Goal: Transaction & Acquisition: Purchase product/service

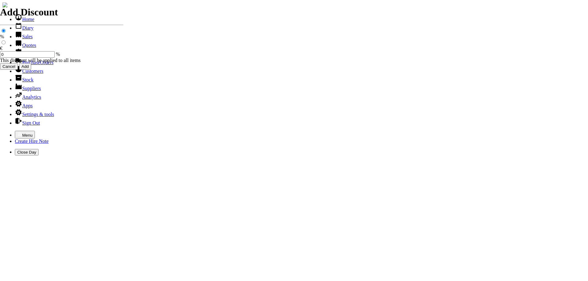
select select "HO"
click at [17, 132] on icon "button" at bounding box center [19, 134] width 5 height 5
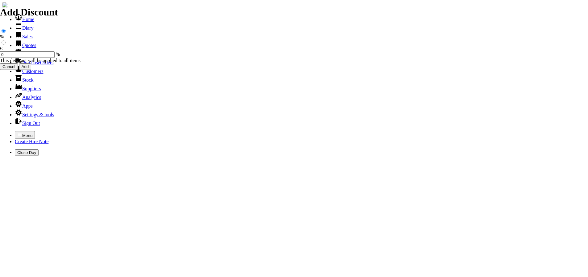
click at [22, 74] on link "Customers" at bounding box center [29, 71] width 28 height 5
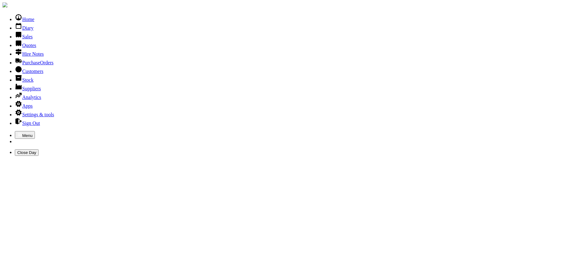
type input "keshmore"
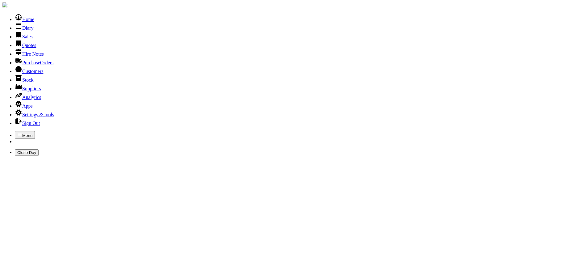
type input "keshmore"
click at [22, 39] on link "Sales" at bounding box center [24, 36] width 18 height 5
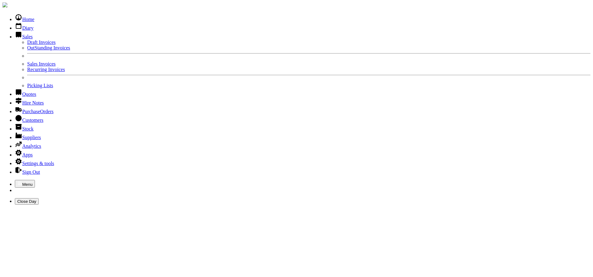
click at [27, 50] on link "OutStanding Invoices" at bounding box center [48, 47] width 43 height 5
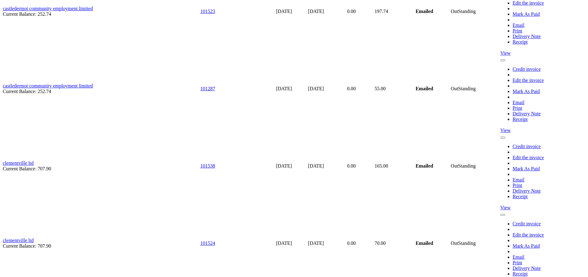
scroll to position [2718, 0]
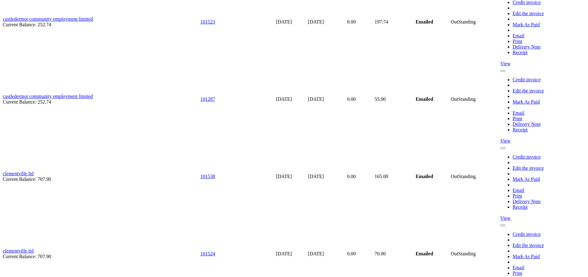
type input "accounts@keshmoreconstruction.com"
type input "Damien Costello"
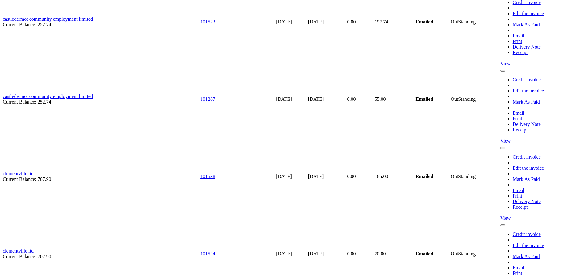
type input "accounts@keshmore.ie"
type input "DAMIEN COSTELLO"
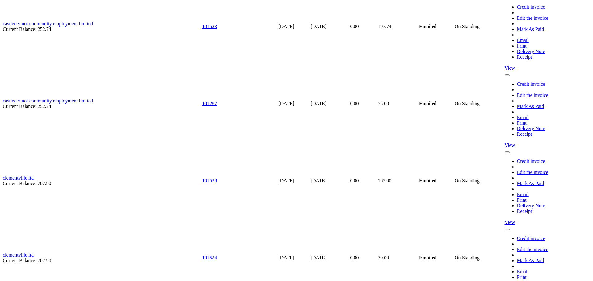
type input "accounts@keshmorehomes.ie"
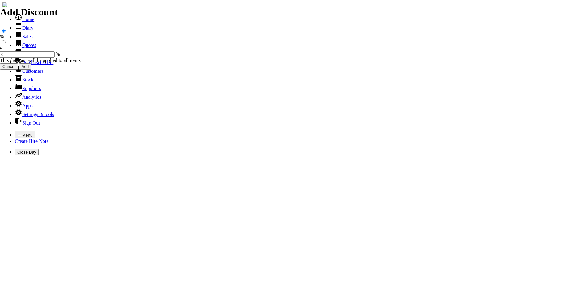
select select "HO"
click at [17, 132] on icon "button" at bounding box center [19, 134] width 5 height 5
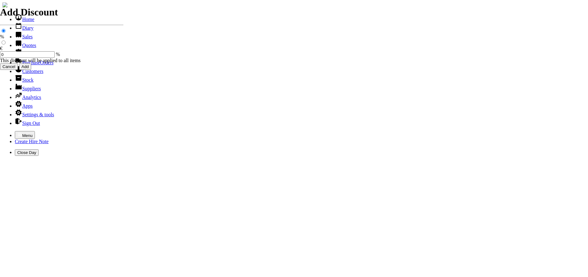
click at [21, 74] on link "Customers" at bounding box center [29, 71] width 28 height 5
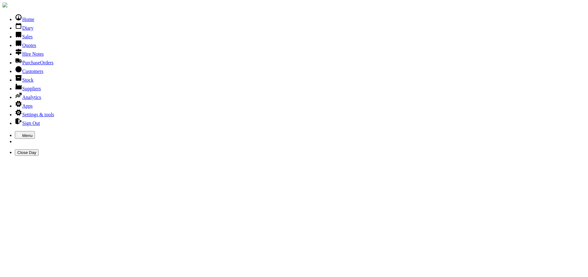
type input "keshmore"
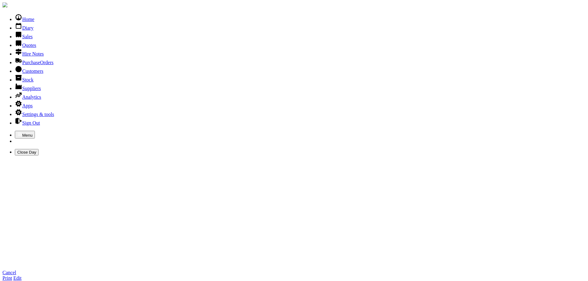
type input "accounts@keshmorehomes.ie"
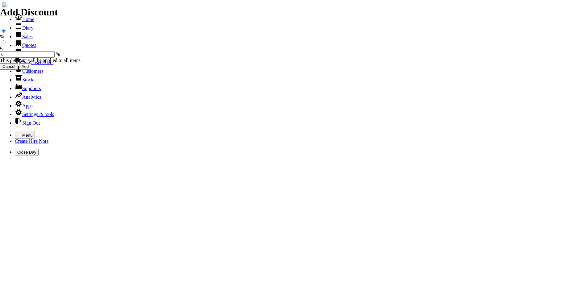
select select "HO"
click at [17, 132] on icon "button" at bounding box center [19, 134] width 5 height 5
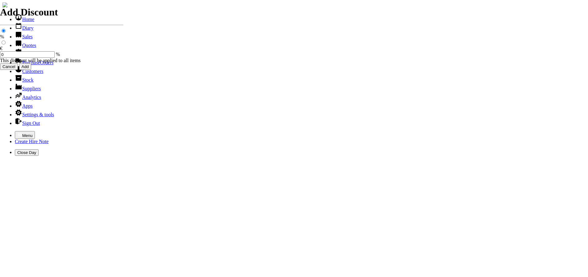
click at [21, 39] on link "Sales" at bounding box center [24, 36] width 18 height 5
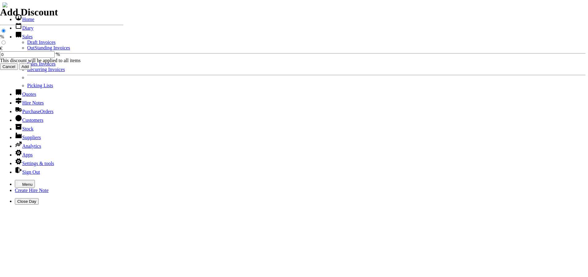
click at [27, 50] on link "OutStanding Invoices" at bounding box center [48, 47] width 43 height 5
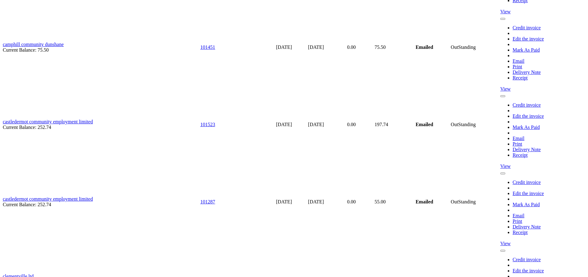
scroll to position [2626, 0]
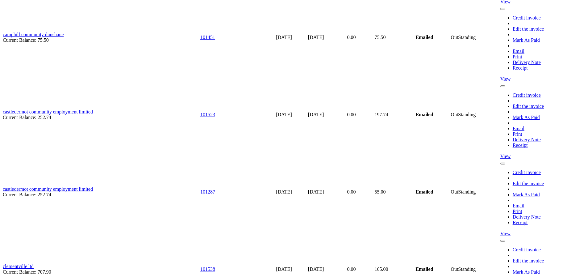
type input "accounts@keshmoreconstruction.com"
type input "Damien Costello"
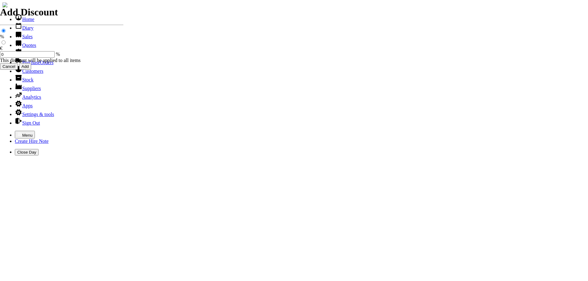
select select "HO"
click at [17, 132] on icon "button" at bounding box center [19, 134] width 5 height 5
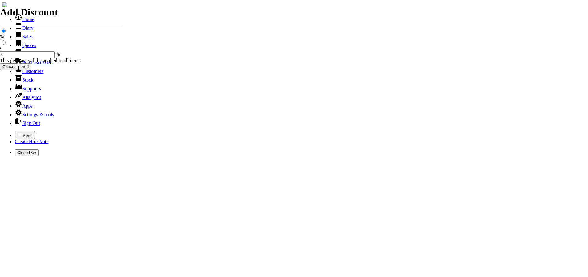
click at [19, 39] on link "Sales" at bounding box center [24, 36] width 18 height 5
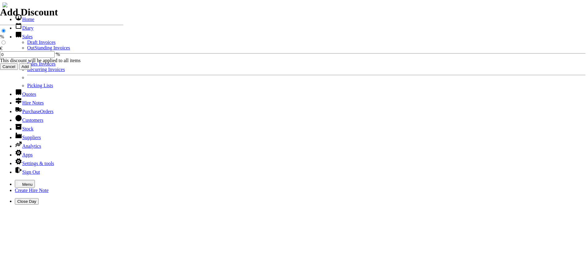
click at [27, 50] on link "OutStanding Invoices" at bounding box center [48, 47] width 43 height 5
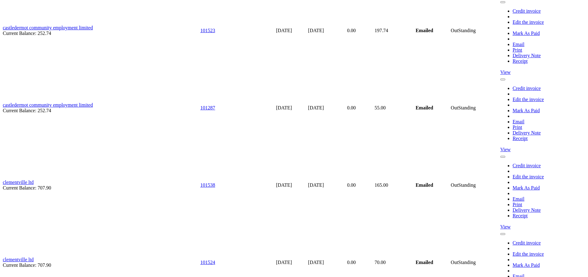
scroll to position [2656, 0]
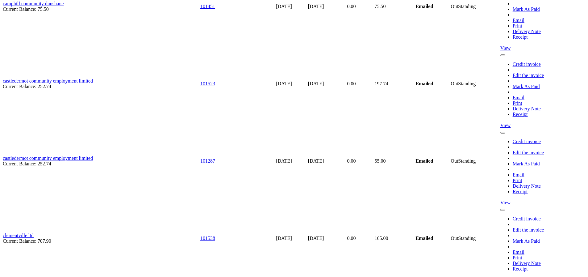
type input "accounts@keshmorehomes.ie"
type input "DAMIEN COSTELLO"
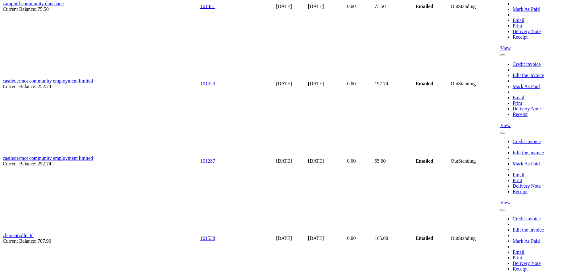
type input "accounts@keshmorehomes.ie"
type input "DAMIEN COSTELLO"
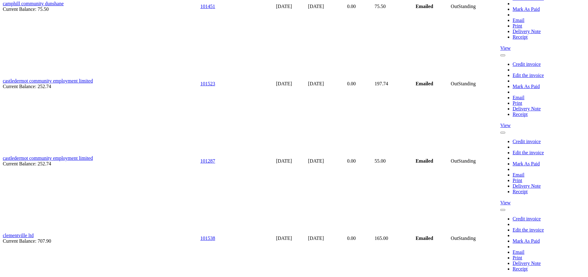
type input "accounts@keshmorehomes.ie"
type input "DAMIEN COSTELLO"
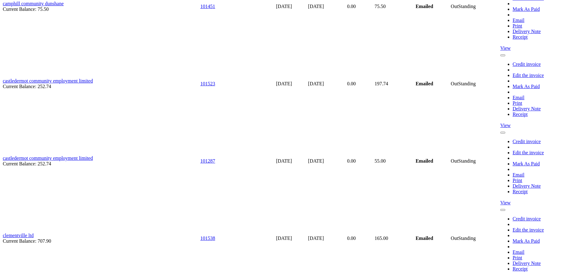
type input "accounts@keshmorehomes.ie"
type input "DAMIEN COSTELLO"
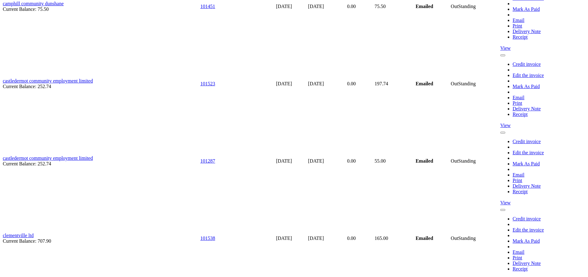
type input "accounts@keshmorehomes.ie"
type input "DAMIEN COSTELLO"
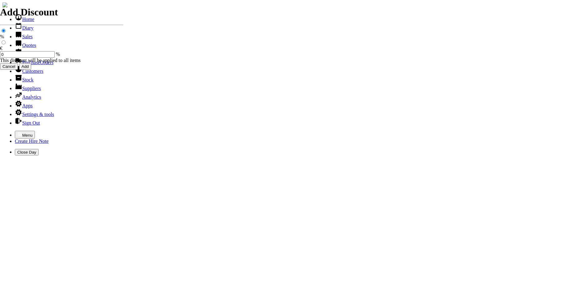
select select "HO"
click at [17, 132] on icon "button" at bounding box center [19, 134] width 5 height 5
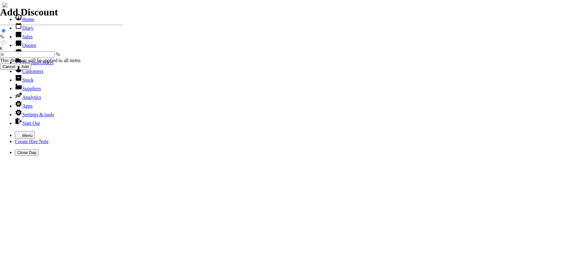
click at [23, 39] on link "Sales" at bounding box center [24, 36] width 18 height 5
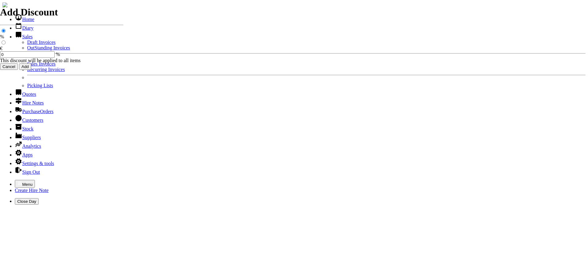
click at [27, 50] on link "OutStanding Invoices" at bounding box center [48, 47] width 43 height 5
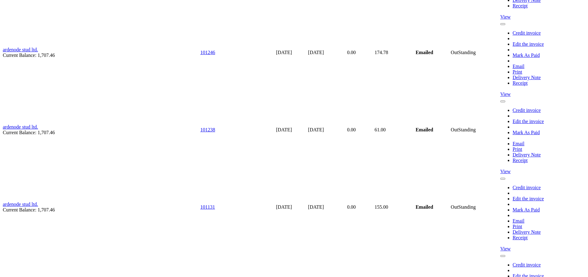
scroll to position [1544, 0]
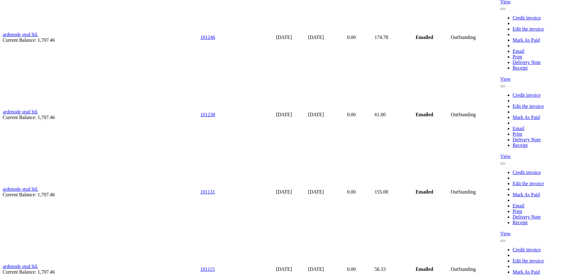
type input "stefculleton@dsgpack.ie"
type input "seamus"
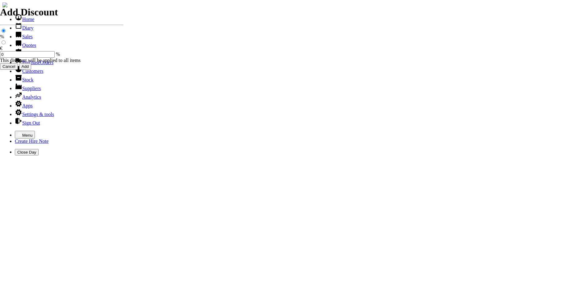
select select "HO"
click at [17, 132] on icon "button" at bounding box center [19, 134] width 5 height 5
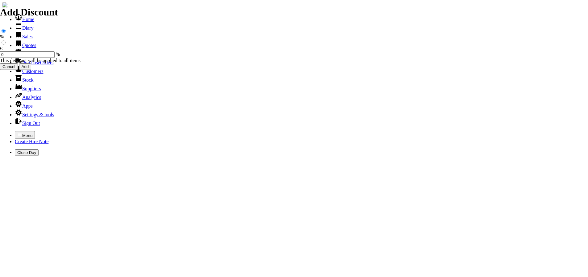
click at [22, 39] on link "Sales" at bounding box center [24, 36] width 18 height 5
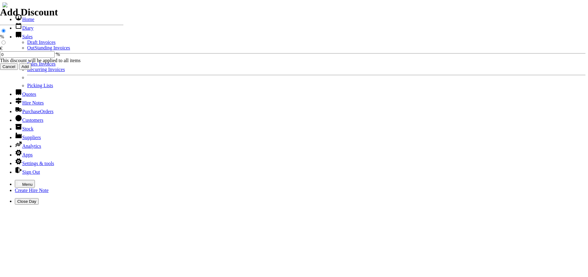
click at [27, 50] on link "OutStanding Invoices" at bounding box center [48, 47] width 43 height 5
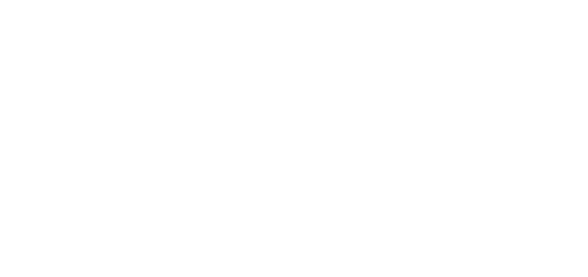
scroll to position [432, 0]
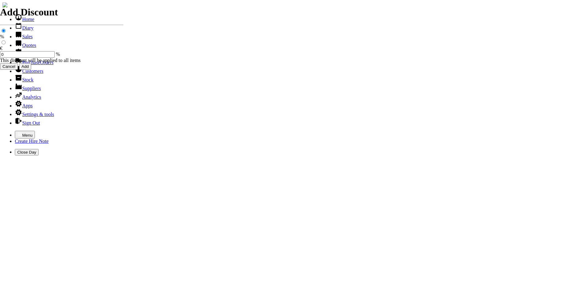
select select "HO"
click at [17, 132] on icon "button" at bounding box center [19, 134] width 5 height 5
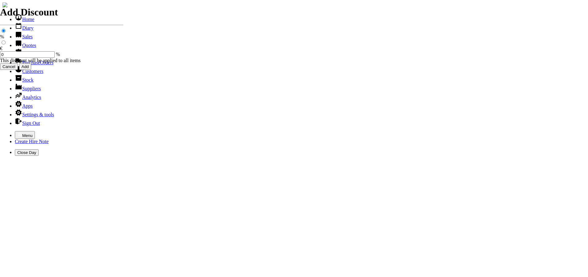
click at [21, 39] on link "Sales" at bounding box center [24, 36] width 18 height 5
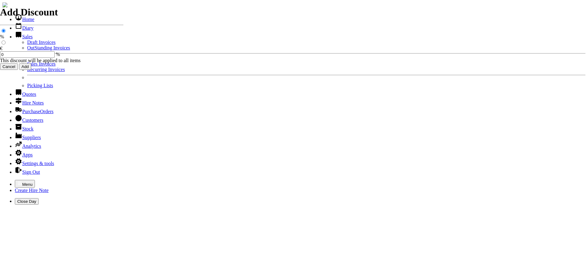
click at [27, 50] on link "OutStanding Invoices" at bounding box center [48, 47] width 43 height 5
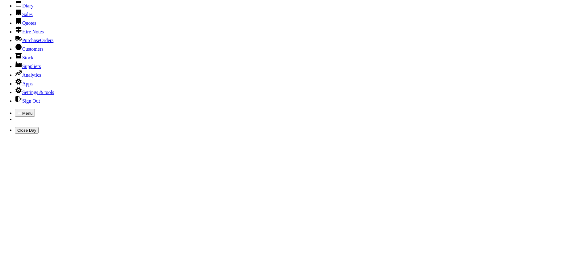
scroll to position [31, 0]
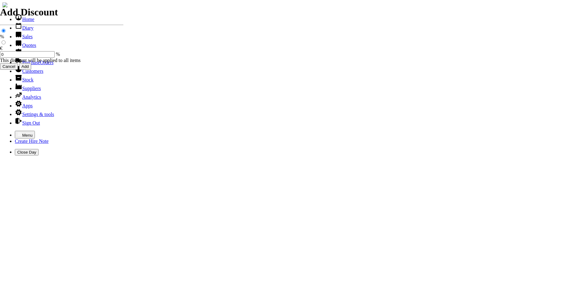
select select "HO"
click at [17, 132] on icon "button" at bounding box center [19, 134] width 5 height 5
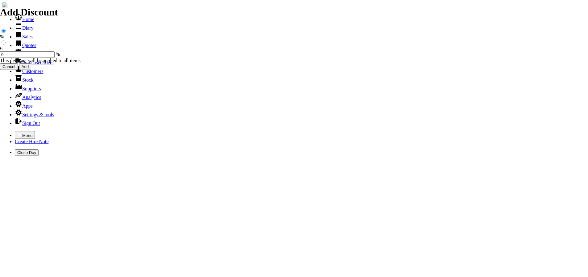
click at [19, 39] on link "Sales" at bounding box center [24, 36] width 18 height 5
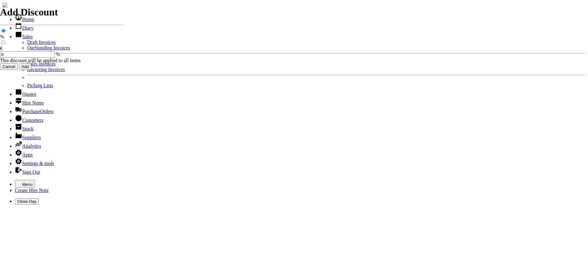
click at [27, 50] on link "OutStanding Invoices" at bounding box center [48, 47] width 43 height 5
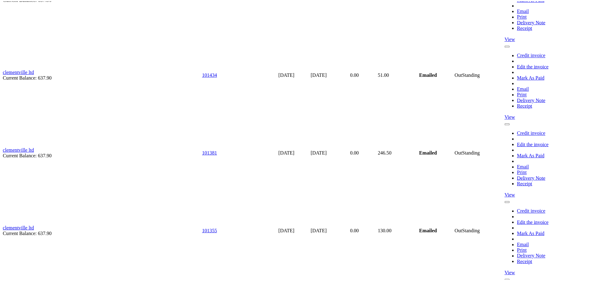
scroll to position [2904, 0]
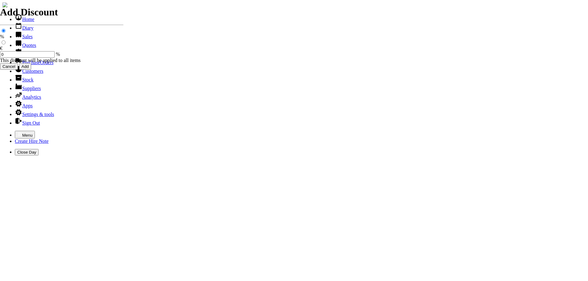
select select "HO"
click at [17, 132] on icon "button" at bounding box center [19, 134] width 5 height 5
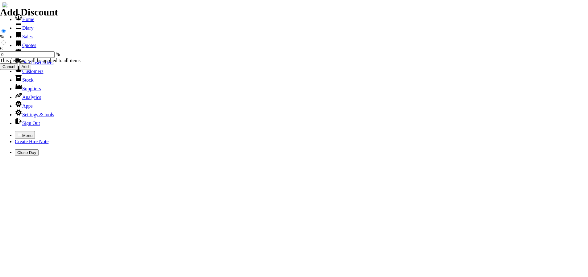
click at [22, 39] on link "Sales" at bounding box center [24, 36] width 18 height 5
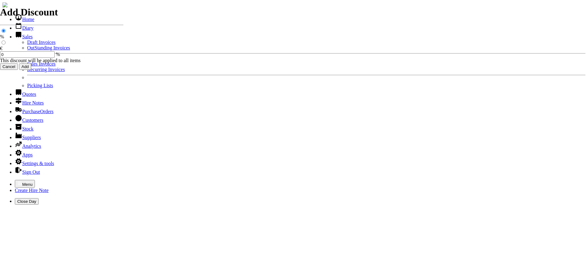
click at [27, 50] on link "OutStanding Invoices" at bounding box center [48, 47] width 43 height 5
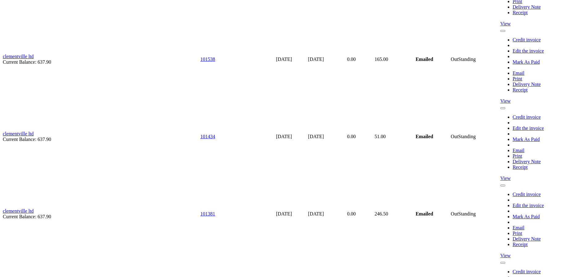
scroll to position [2873, 0]
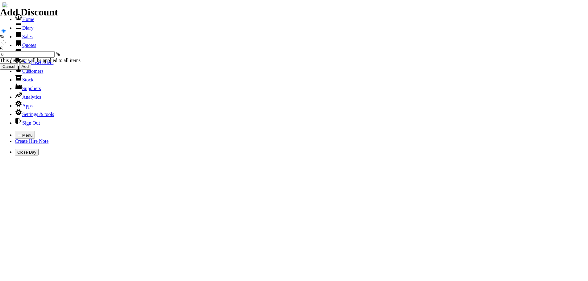
select select "HO"
click at [17, 132] on icon "button" at bounding box center [19, 134] width 5 height 5
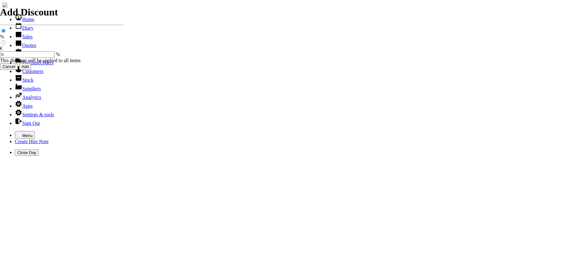
click at [23, 39] on link "Sales" at bounding box center [24, 36] width 18 height 5
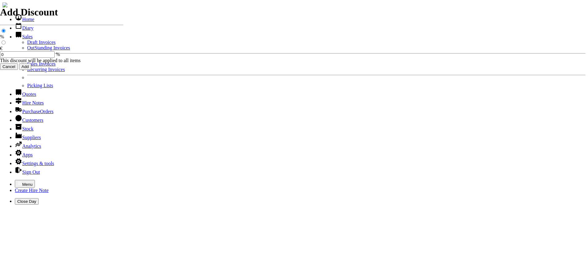
click at [27, 50] on link "OutStanding Invoices" at bounding box center [48, 47] width 43 height 5
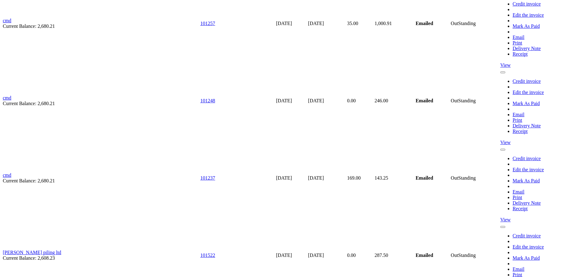
scroll to position [3829, 0]
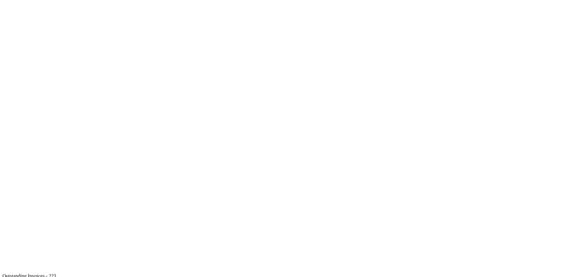
scroll to position [462, 0]
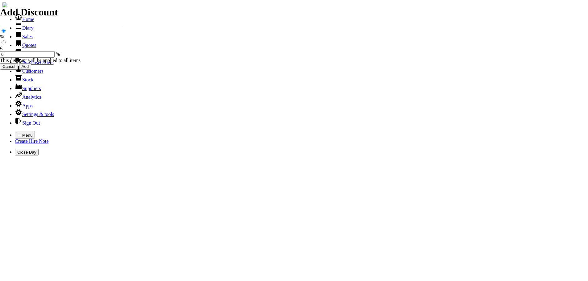
select select "HO"
click at [15, 131] on button "Menu" at bounding box center [25, 135] width 20 height 8
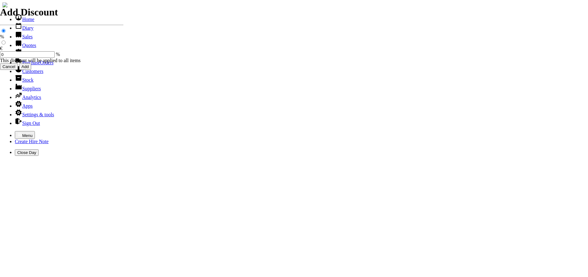
click at [18, 39] on link "Sales" at bounding box center [24, 36] width 18 height 5
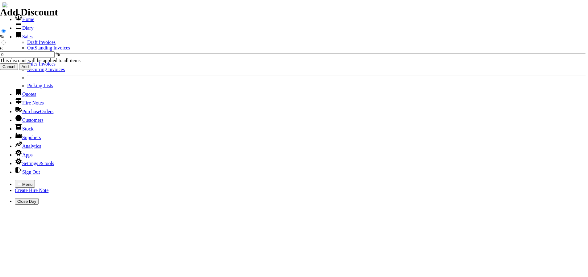
click at [27, 50] on link "OutStanding Invoices" at bounding box center [48, 47] width 43 height 5
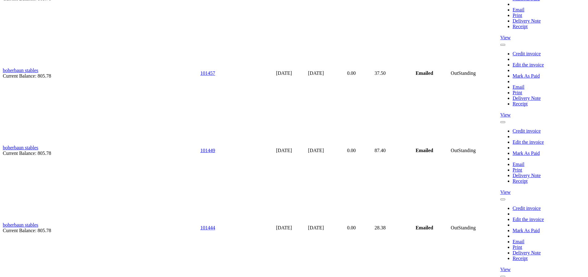
scroll to position [2039, 0]
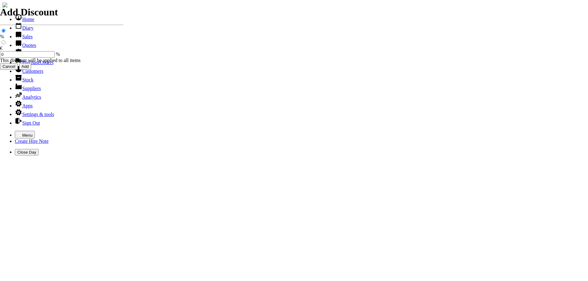
select select "HO"
click at [17, 132] on icon "button" at bounding box center [19, 134] width 5 height 5
select select "HO"
click at [17, 132] on icon "button" at bounding box center [19, 134] width 5 height 5
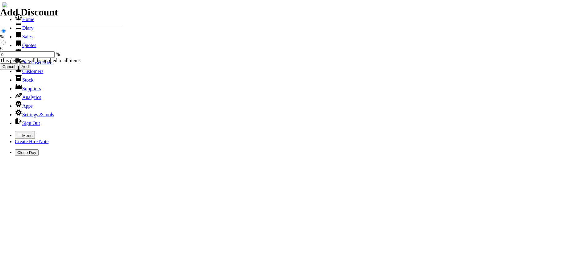
click at [22, 39] on link "Sales" at bounding box center [24, 36] width 18 height 5
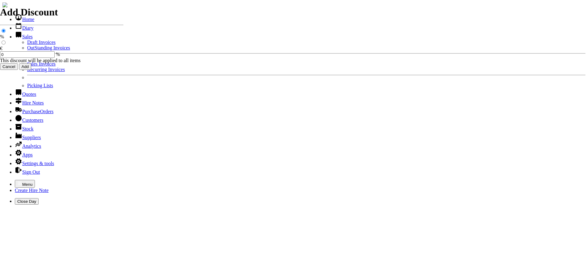
click at [28, 50] on link "OutStanding Invoices" at bounding box center [48, 47] width 43 height 5
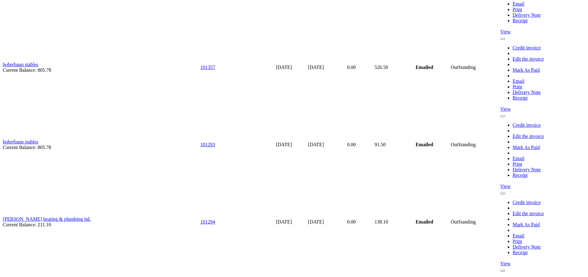
scroll to position [2348, 0]
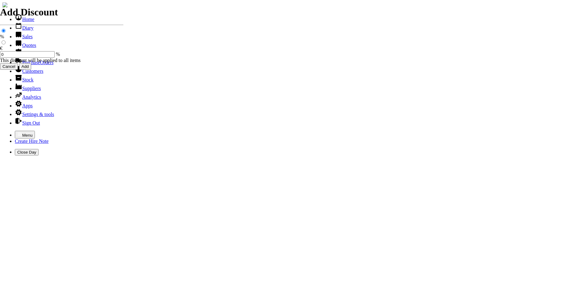
select select "HO"
click at [17, 132] on icon "button" at bounding box center [19, 134] width 5 height 5
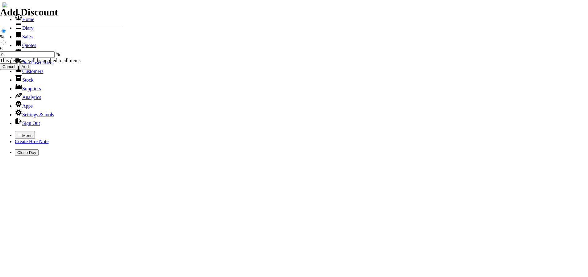
click at [23, 57] on link "Hire Notes" at bounding box center [29, 53] width 29 height 5
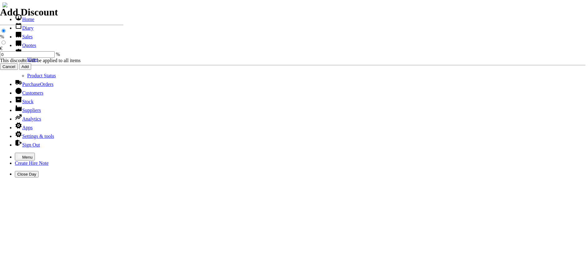
click at [27, 62] on link "Hires" at bounding box center [32, 59] width 11 height 5
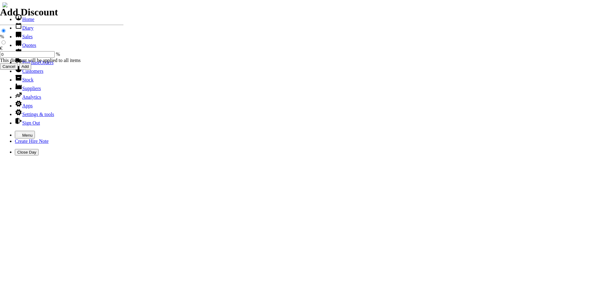
type input "curragh lawn"
type input "[PERSON_NAME]"
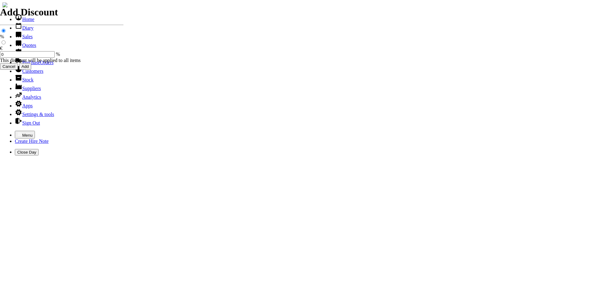
type input "h"
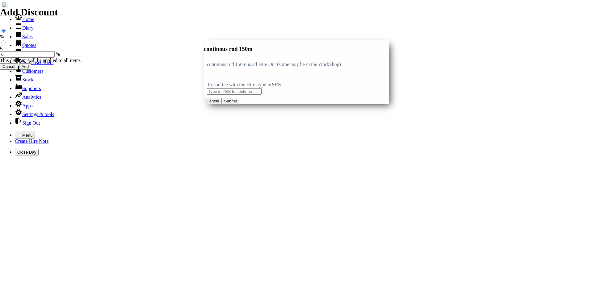
type input "continous rod 150m"
click at [230, 93] on input "text" at bounding box center [234, 91] width 55 height 6
type input "YES"
click at [239, 104] on button "Submit" at bounding box center [231, 101] width 18 height 6
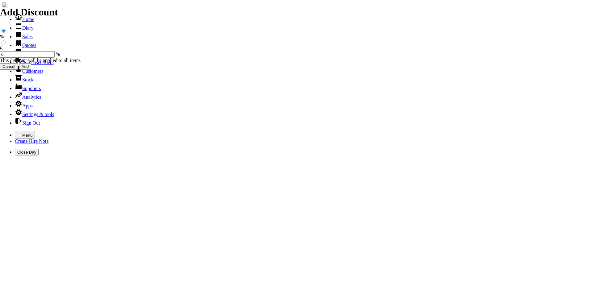
type input "25.00"
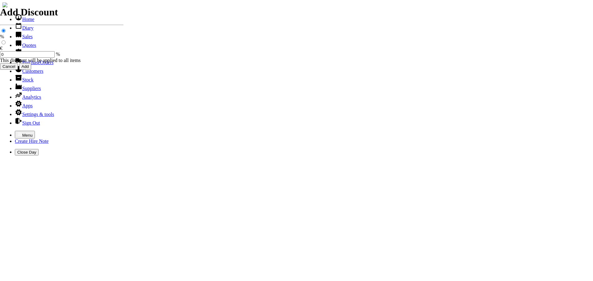
type input "Repairs"
select select "2"
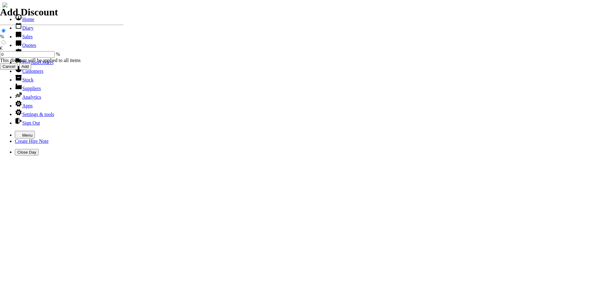
type input "Repairs to top handle saw"
type textarea "Nature of Repair: clean fuel system / complete check over / start & tuned / sha…"
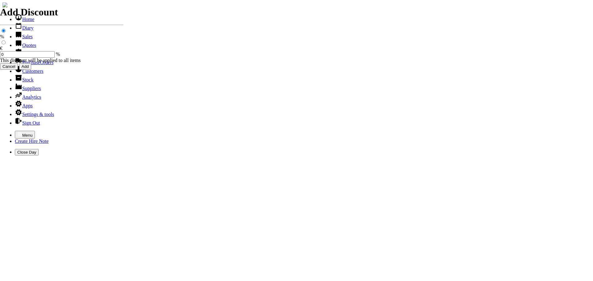
type input "40.00"
type input "14/10/2025"
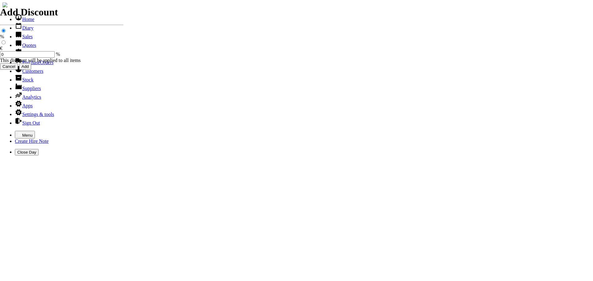
type input "440000744"
type input "colman@curraghlawn.ie"
type input "John Melia"
select select "HO"
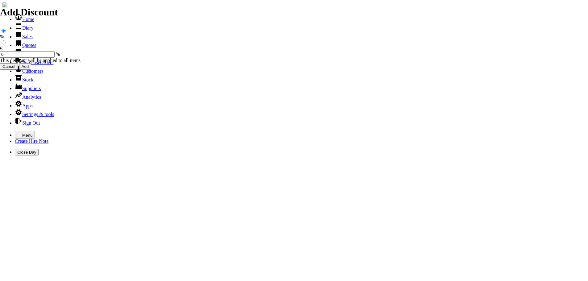
click at [18, 133] on icon "button" at bounding box center [20, 134] width 4 height 3
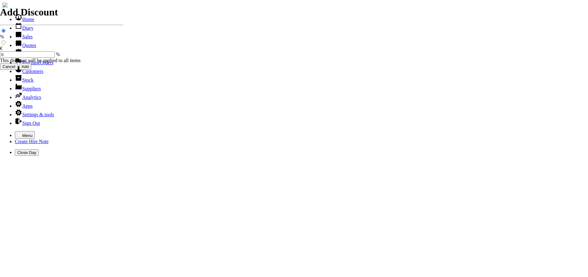
click at [20, 39] on link "Sales" at bounding box center [24, 36] width 18 height 5
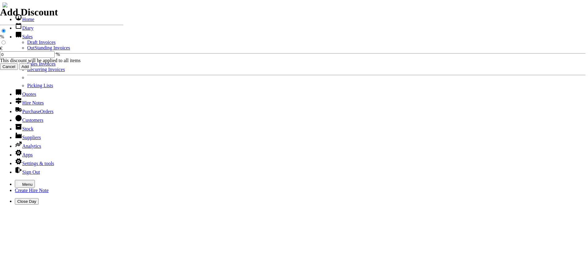
click at [27, 66] on link "Sales Invoices" at bounding box center [41, 63] width 28 height 5
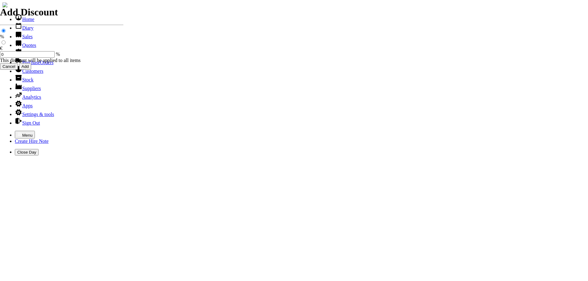
select select "HO"
type input "b"
click at [17, 132] on icon "button" at bounding box center [19, 134] width 5 height 5
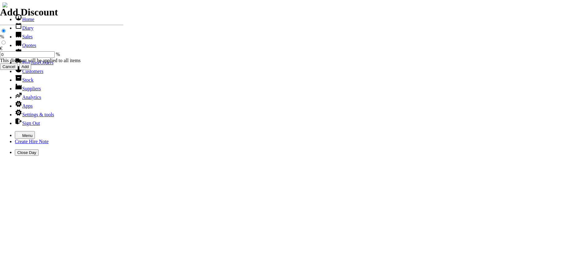
click at [24, 74] on link "Customers" at bounding box center [29, 71] width 28 height 5
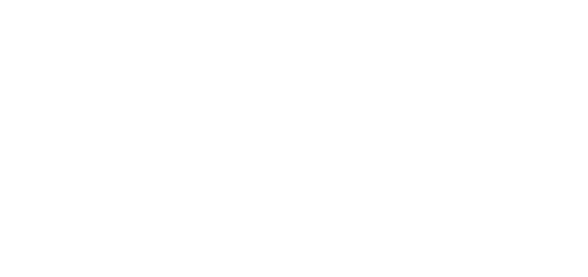
scroll to position [291, 0]
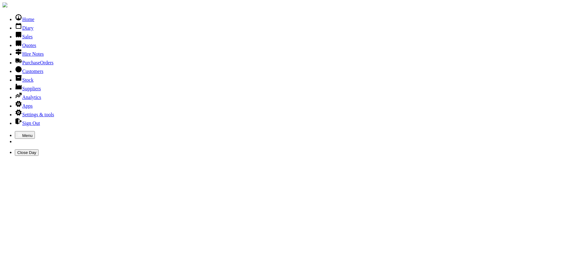
type input "BLESSINGTON CUMM"
type input "BLESSINGTON"
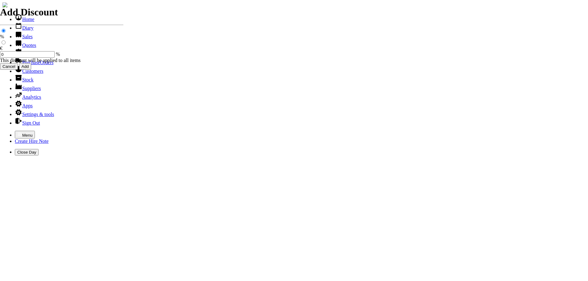
select select "HO"
click at [17, 132] on icon "button" at bounding box center [19, 134] width 5 height 5
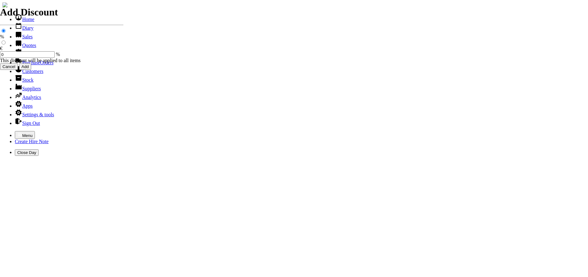
click at [34, 74] on link "Customers" at bounding box center [29, 71] width 28 height 5
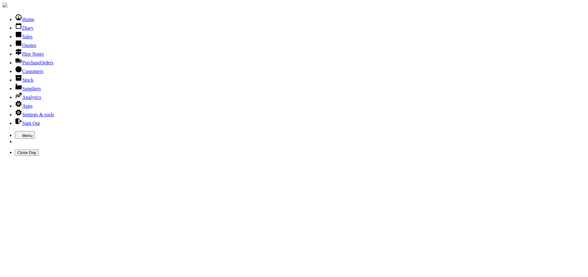
type input "BLESSINGTON ENPLOYMENT"
type input "B"
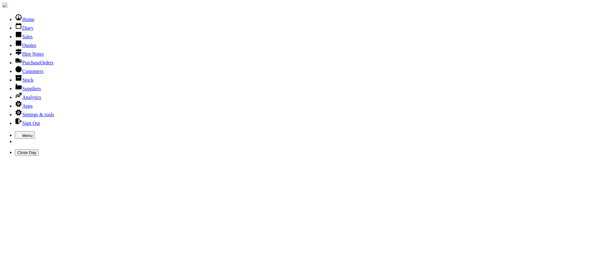
type input "ENPLOYMENT"
type input "E"
type input "enployment"
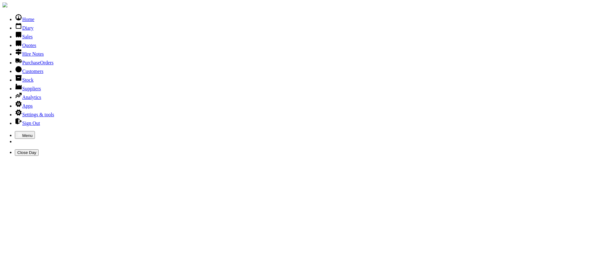
type input "e"
type input "blessington"
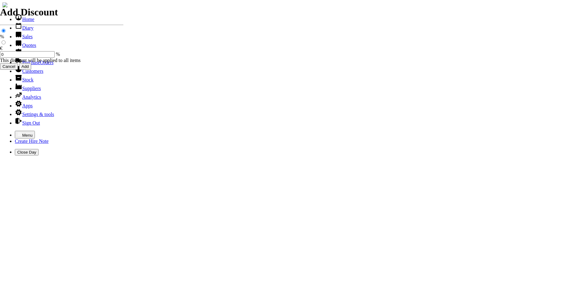
select select "HO"
click at [17, 132] on icon "button" at bounding box center [19, 134] width 5 height 5
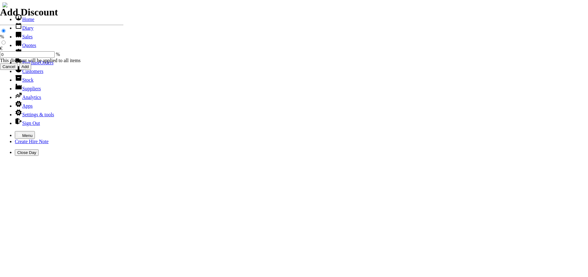
click at [27, 74] on link "Customers" at bounding box center [29, 71] width 28 height 5
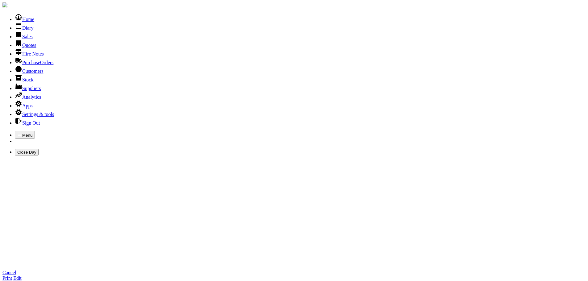
type input "B"
type input "b"
type input "[GEOGRAPHIC_DATA] AND DISTRICT CE"
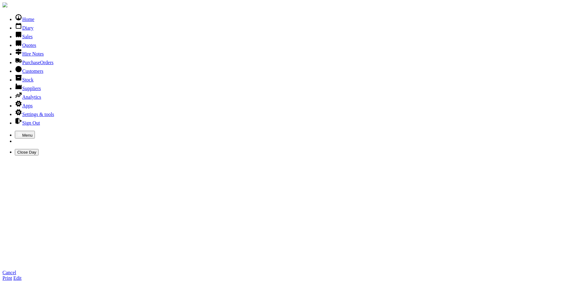
type input "[GEOGRAPHIC_DATA] AND DISTRICT CE"
type input "[PERSON_NAME]"
type input "[GEOGRAPHIC_DATA] AND DISTRICT CE"
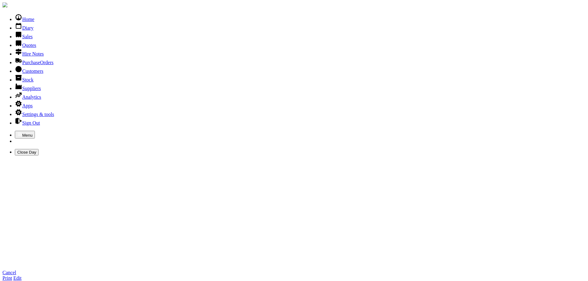
type textarea "BLESSINGTON AND DISTRICT COMMUNITY EMPLOYMENT BLESSINGTON CO WICKLOW"
type input "[EMAIL_ADDRESS][DOMAIN_NAME]"
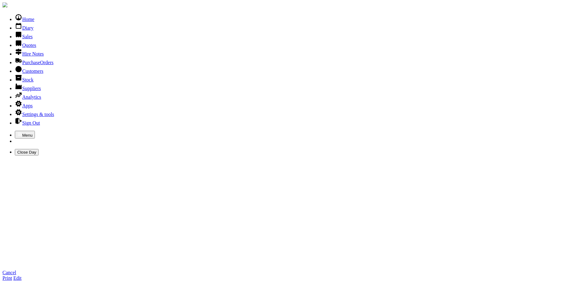
type input "045/891348"
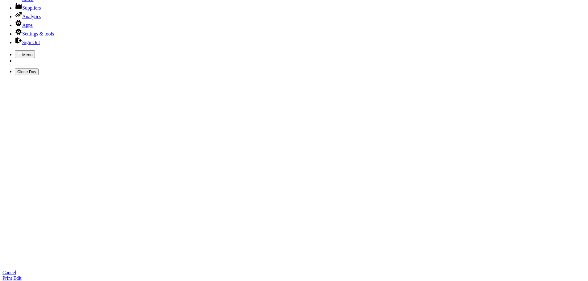
scroll to position [93, 0]
type input "085/2523563"
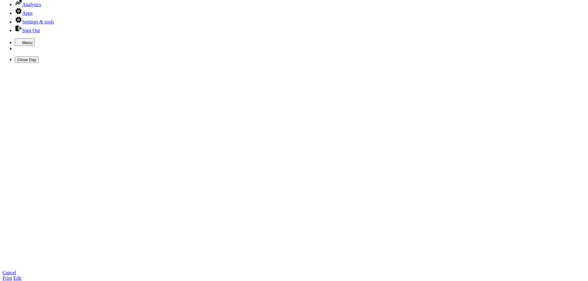
type textarea "d"
type textarea "DIANA GALLAGHER DAVID HALPIN"
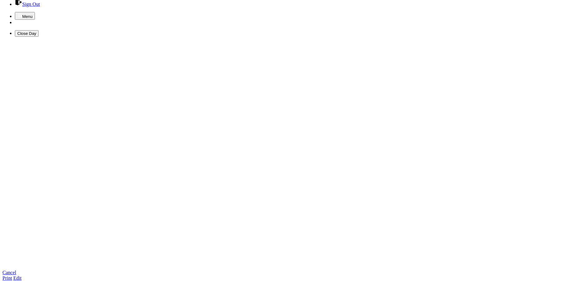
checkbox input "true"
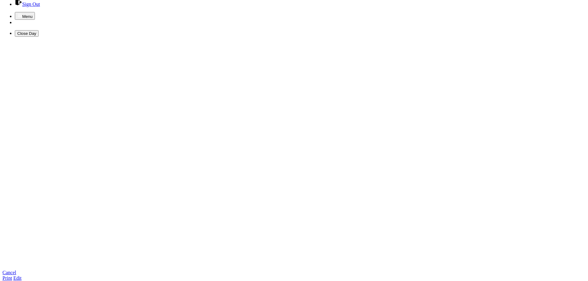
checkbox input "true"
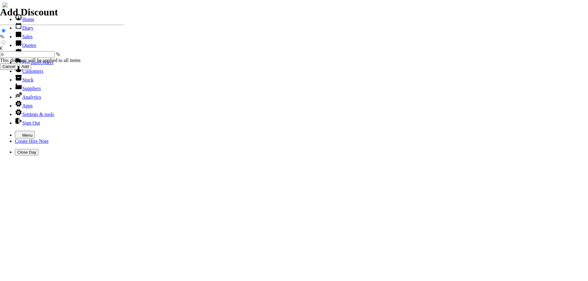
select select "HO"
click at [17, 132] on icon "button" at bounding box center [19, 134] width 5 height 5
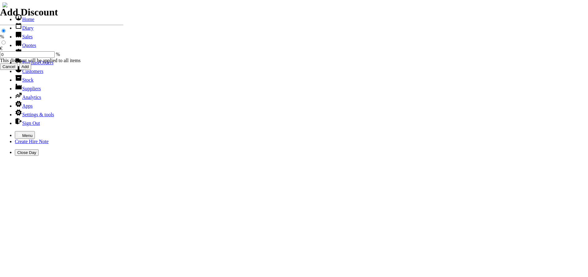
click at [22, 39] on link "Sales" at bounding box center [24, 36] width 18 height 5
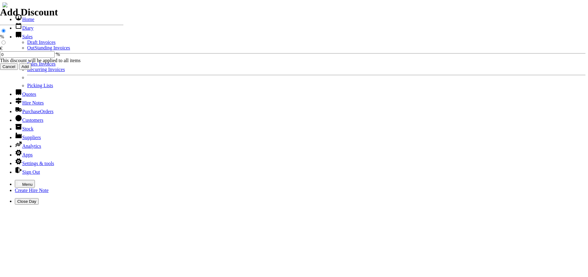
click at [27, 66] on link "Sales Invoices" at bounding box center [41, 63] width 28 height 5
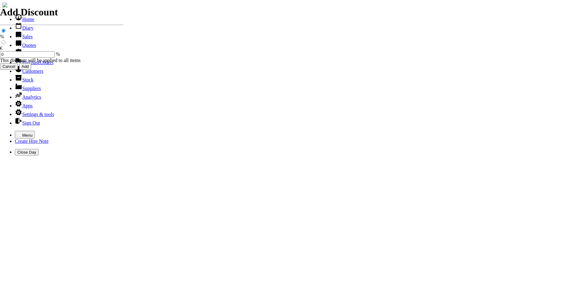
select select "HO"
type input "BLESS"
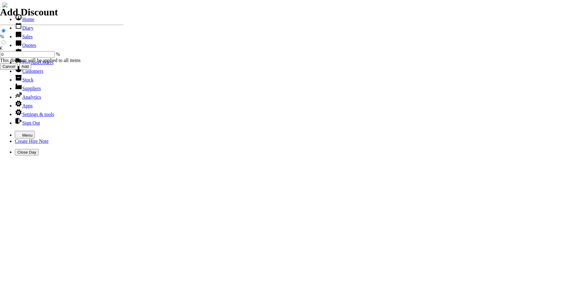
type input "DIANA"
type input "Repairs"
select select "2"
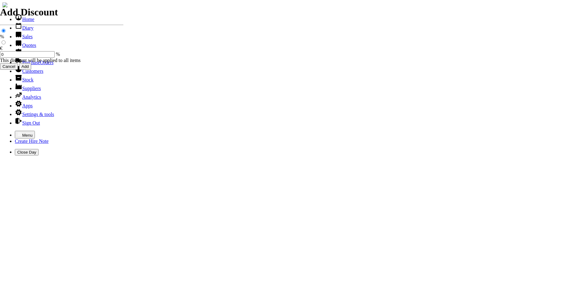
type input "Repairs TO HUSKY POWERDRIVE LAWNMOWER"
type textarea "Nature of Repair: NEW ENGINE / NEW SPARK PLUG / NEW AIR FILTER / SHARPEN & BALA…"
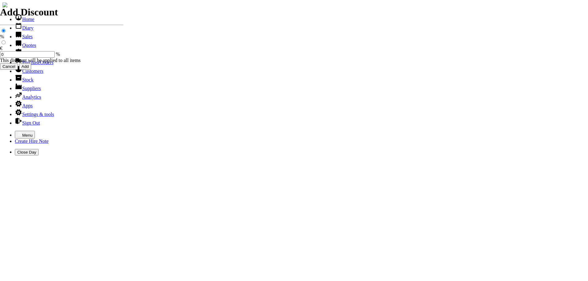
type input "93.000"
type input "Repairs"
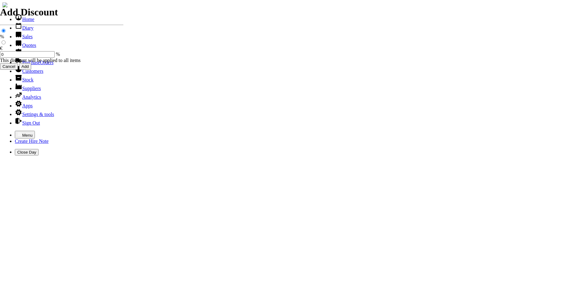
select select "2"
type input "Repairs TO MARUYAMA STRIMMER ( BULL HANDLE )"
type textarea "Nature of Repair: NEW SPARK PLUG / NEW FUEL FILTER / CLEAN AIR FILTER / CLEAN F…"
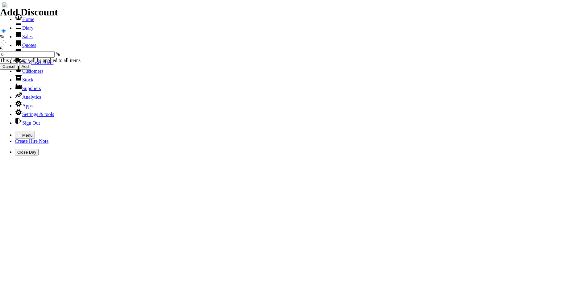
type input "87.00"
type input "Repairs"
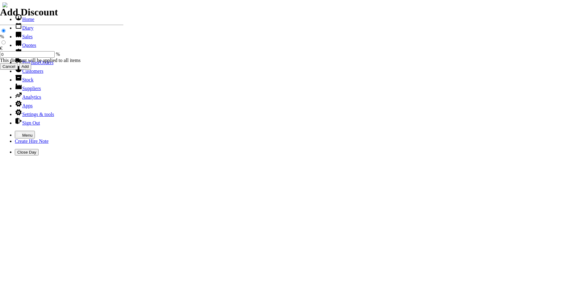
select select "2"
type input "Repairs TO SHINDIAWA STRIMMER ( BULL HANDLE )"
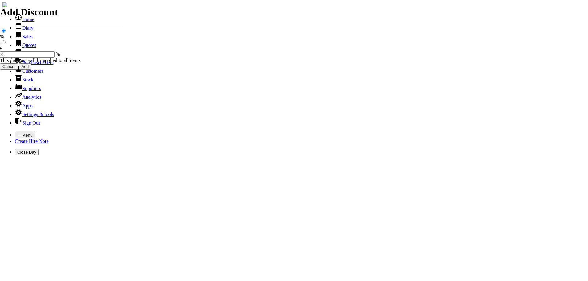
type textarea "Nature of Repair: NEW FUEL FILTER / NEW SPARK PLUG / CLEAN AIR FILTER / NEW ALL…"
type input "87.00"
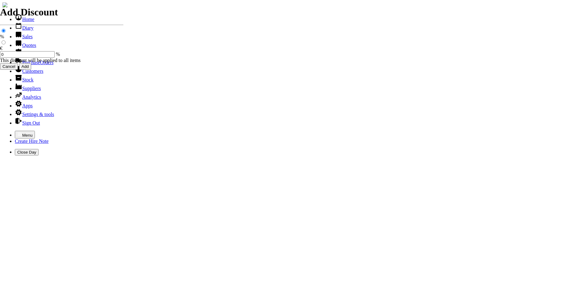
type input "Repairs"
select select "2"
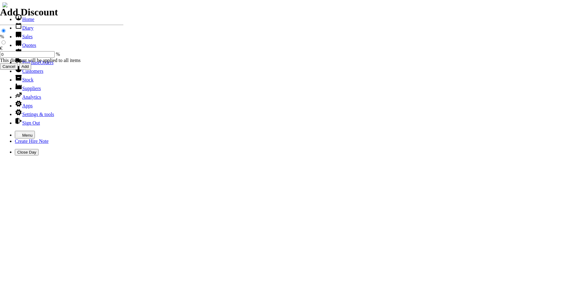
type input "Repairs TO EFCO STRIMMER ( BULL HANDLE )"
drag, startPoint x: 136, startPoint y: 208, endPoint x: 186, endPoint y: 237, distance: 57.9
type textarea "Nature of Repair: NEW ALLOY HEAD / NEW SPARK PLUG / NEW FUEL FILTER / CLEAN AIR…"
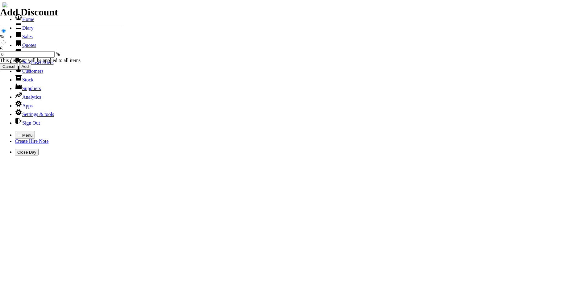
drag, startPoint x: 186, startPoint y: 237, endPoint x: 331, endPoint y: 228, distance: 146.1
type input "87.00"
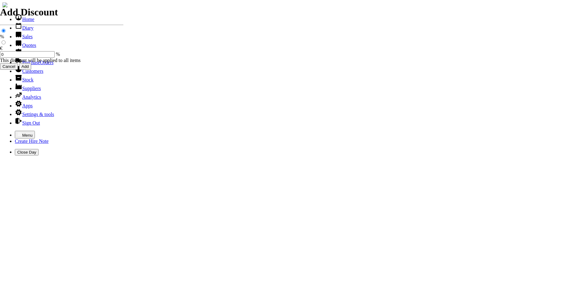
type input "Repairs"
select select "2"
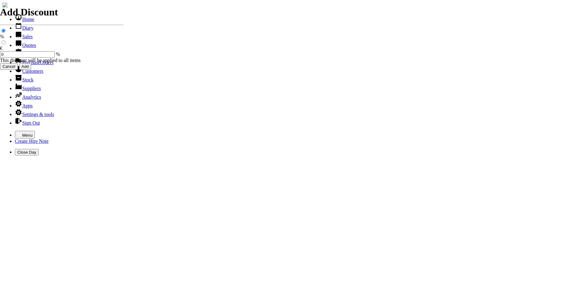
type input "Repairs TO SHINDIAWA ( 35 ) STRIMMER ( BULL HANDLE )"
type textarea "Nature of Repair: NEW ALLOY HEAD / NEW SPARK PLUG / NEW FUEL FILTER / CLEAN AIR…"
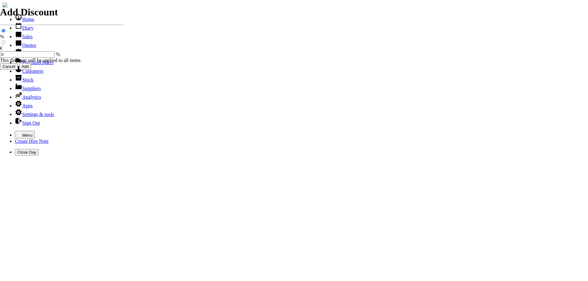
type input "87.00"
type input "Repairs"
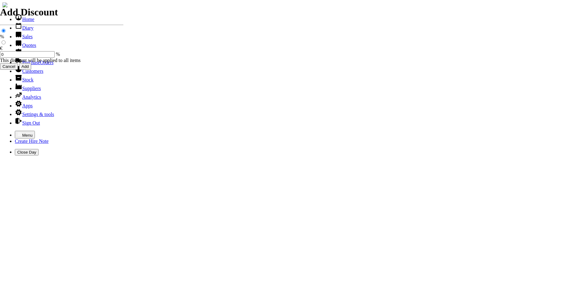
scroll to position [274, 0]
select select "2"
type input "Repairs TO HUSKY STRIMMER ( BULL HANDLE )"
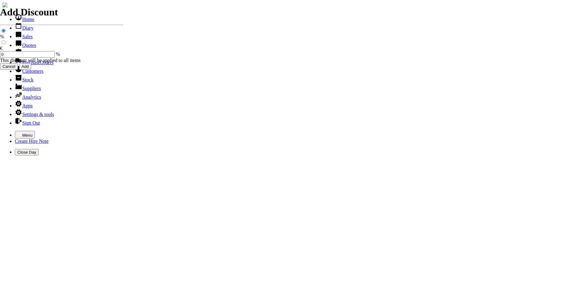
type textarea "Nature of Repair: NEW SPARK PLUG / NEW FUEL FILTER / NEW AIR FILTER / NEW ALLOY…"
type input "87.00"
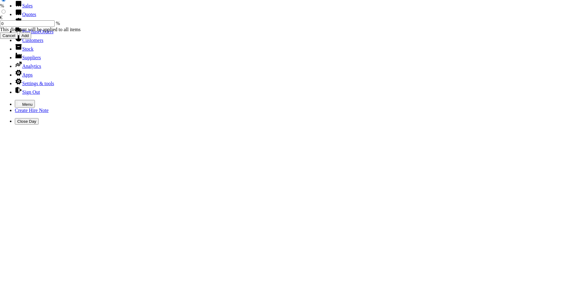
scroll to position [46, 0]
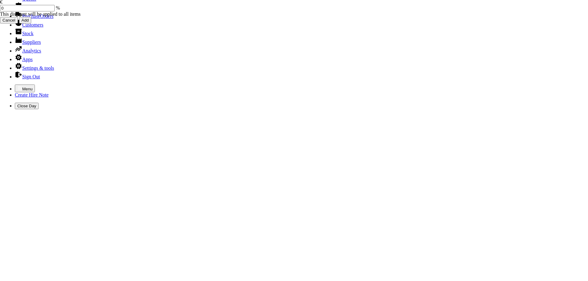
type input "Repairs"
select select "2"
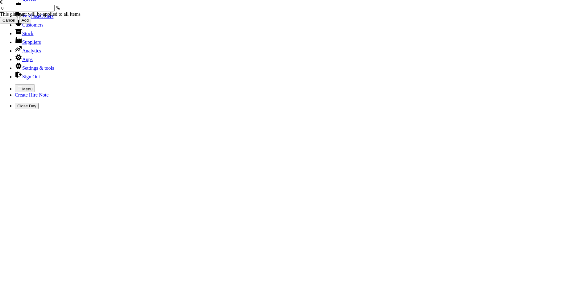
type input "Repairs ALL ABOVE MACHINES HAVE BEEN FULLY SERVICED & CHECKED OVER THANKS"
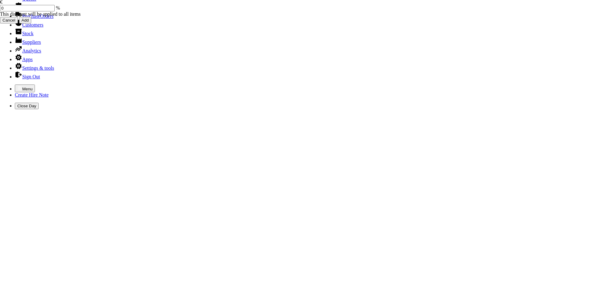
type input "101539"
type input "blessanddistce@gmail.com"
type input "DIANA GALLAGHER"
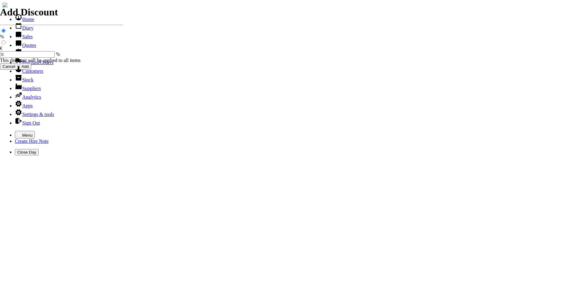
select select "HO"
click at [17, 132] on icon "button" at bounding box center [19, 134] width 5 height 5
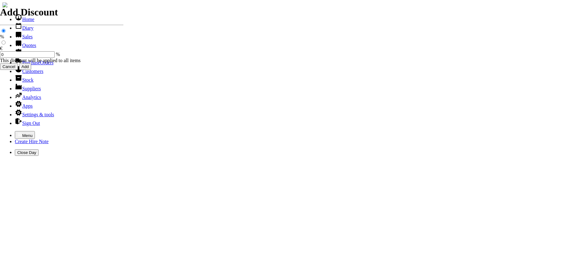
click at [25, 57] on link "Hire Notes" at bounding box center [29, 53] width 29 height 5
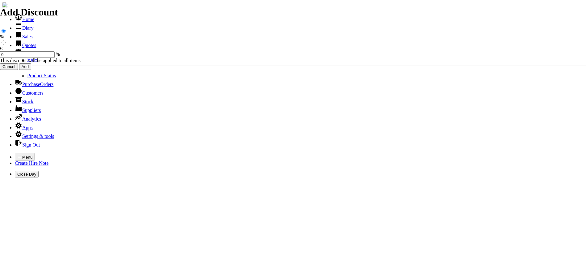
click at [27, 62] on link "Hires" at bounding box center [32, 59] width 11 height 5
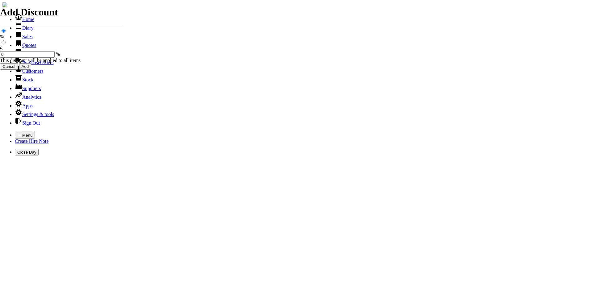
click at [17, 132] on icon "button" at bounding box center [19, 134] width 5 height 5
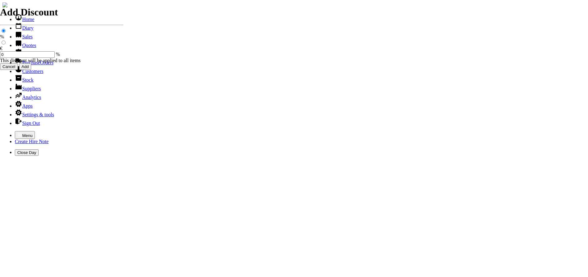
click at [24, 57] on link "Hire Notes" at bounding box center [29, 53] width 29 height 5
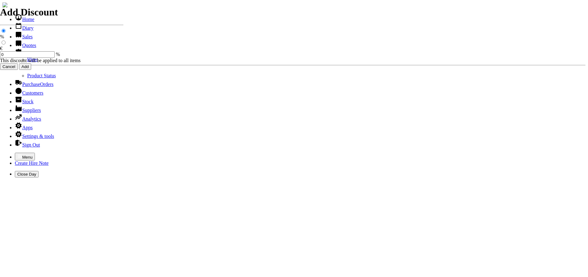
click at [27, 62] on link "Hires" at bounding box center [32, 59] width 11 height 5
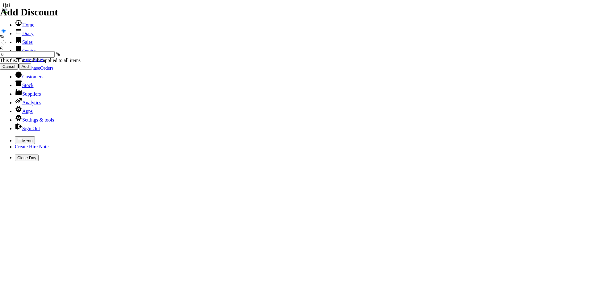
type input "[PERSON_NAME]"
select select "2"
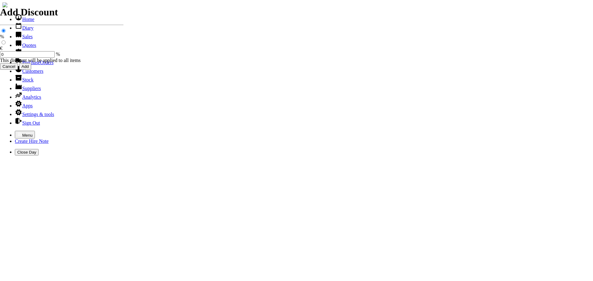
type input "[DATE]"
type input "25"
type input "First Day"
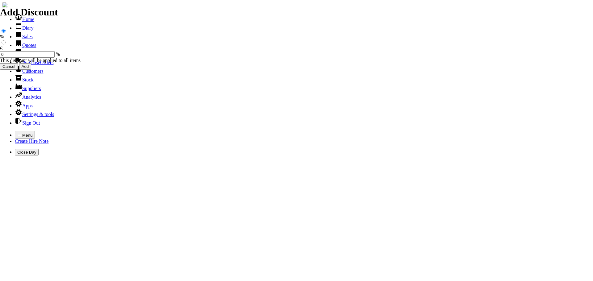
type input "."
type input "25.00"
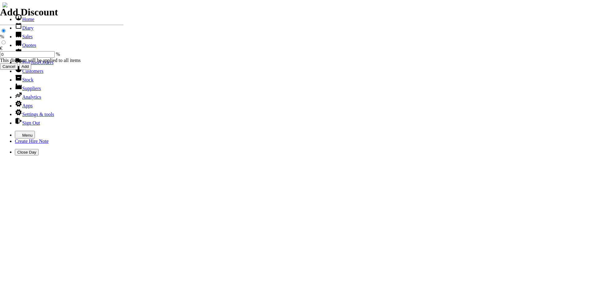
select select "HO"
select select "3"
select select "2"
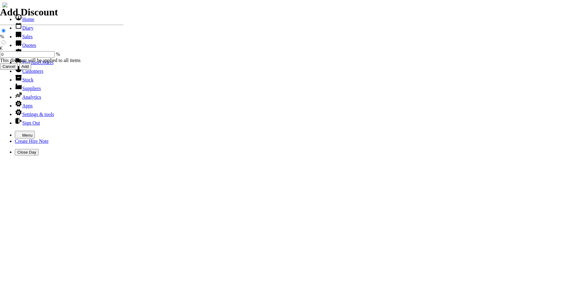
type input "101540"
type input "[PERSON_NAME][EMAIL_ADDRESS][DOMAIN_NAME]"
type input "[PERSON_NAME]"
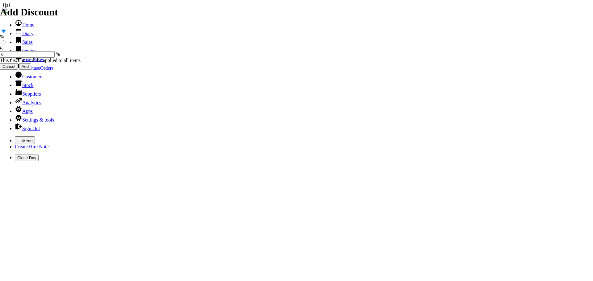
select select "2"
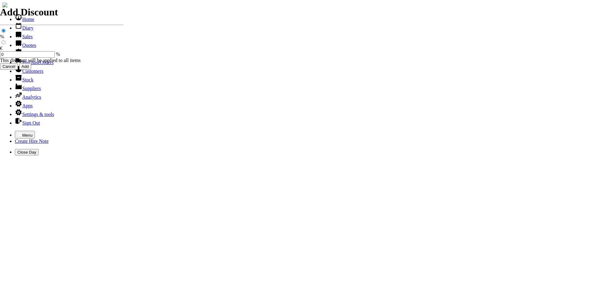
click at [18, 133] on icon "button" at bounding box center [20, 134] width 4 height 3
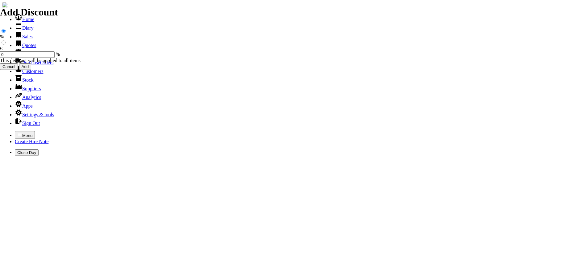
click at [16, 39] on link "Sales" at bounding box center [24, 36] width 18 height 5
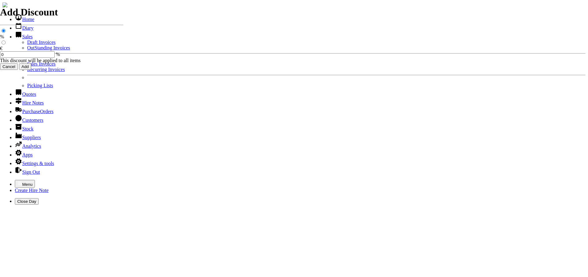
click at [27, 66] on link "Sales Invoices" at bounding box center [41, 63] width 28 height 5
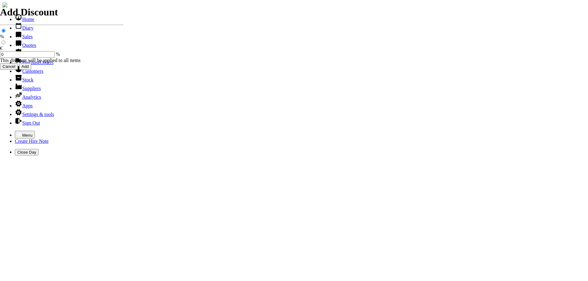
select select "HO"
type input "CURRAGH LAWN"
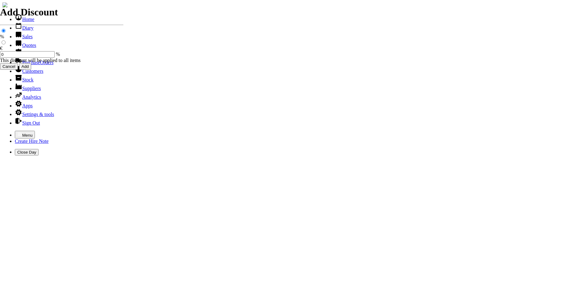
type input "john"
type input "equipment sales"
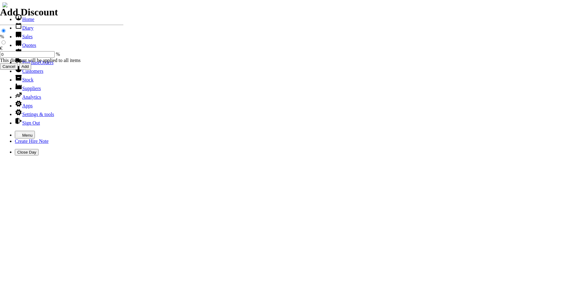
type input "e"
type input "N"
type input "NEW HUNTSMAN 16" PETROL LAWNMOWER C/W GRASS BAG OWNERS MANAUL SUPPLIED"
type input "5"
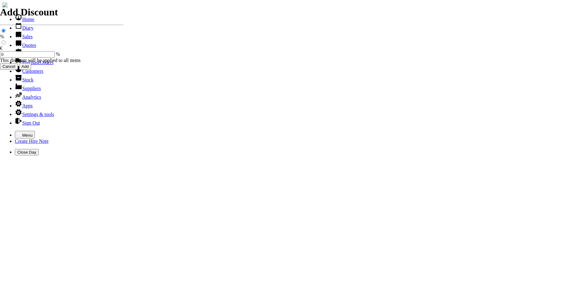
type input "275.00"
type input "101541"
type input "colman@curraghlawn.ie"
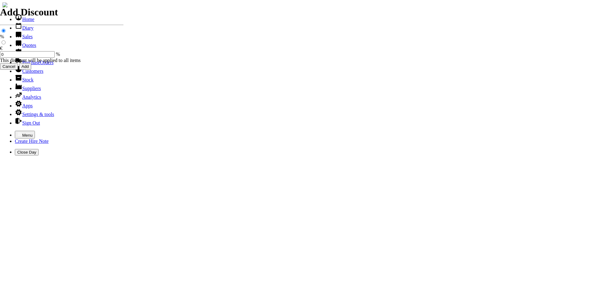
type input "John Melia"
select select "HO"
click at [18, 133] on icon "button" at bounding box center [20, 134] width 4 height 3
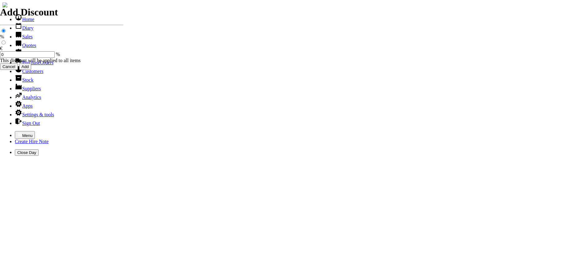
click at [20, 57] on link "Hire Notes" at bounding box center [29, 53] width 29 height 5
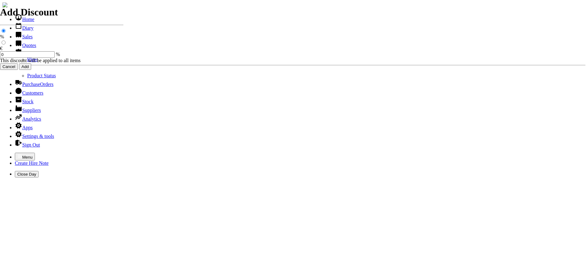
click at [27, 62] on link "Hires" at bounding box center [32, 59] width 11 height 5
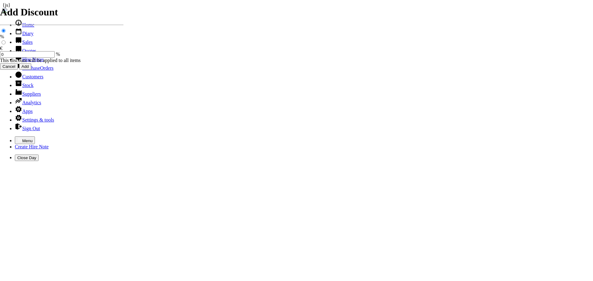
type input "[PERSON_NAME]"
type input "[DATE]"
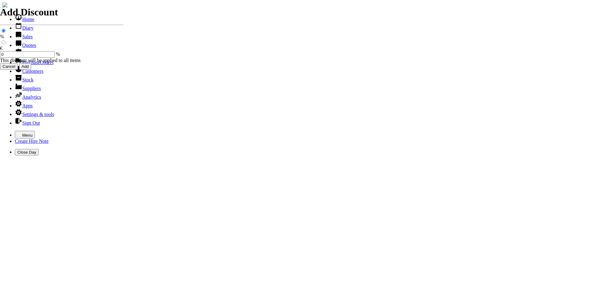
type input "[DATE]"
select select "HO"
click at [17, 132] on icon "button" at bounding box center [19, 134] width 5 height 5
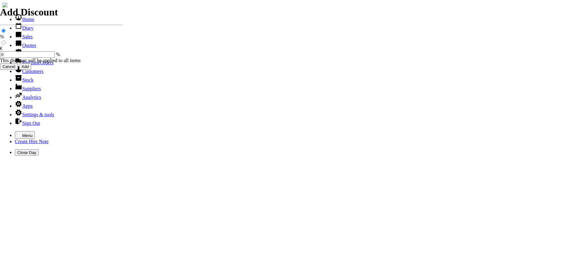
click at [24, 39] on link "Sales" at bounding box center [24, 36] width 18 height 5
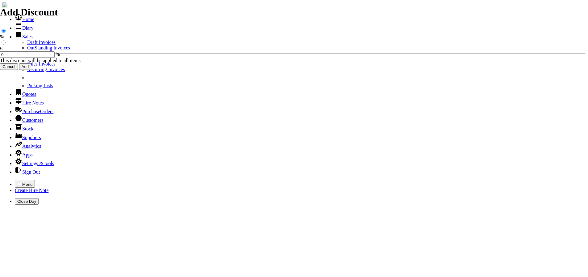
click at [27, 50] on link "OutStanding Invoices" at bounding box center [48, 47] width 43 height 5
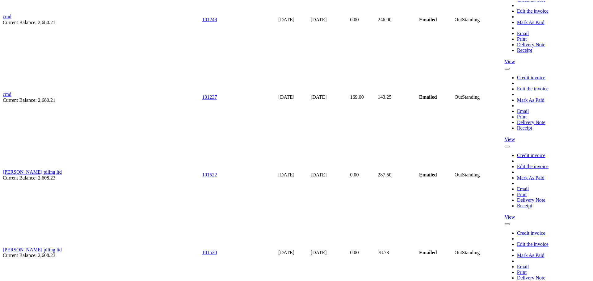
scroll to position [3890, 0]
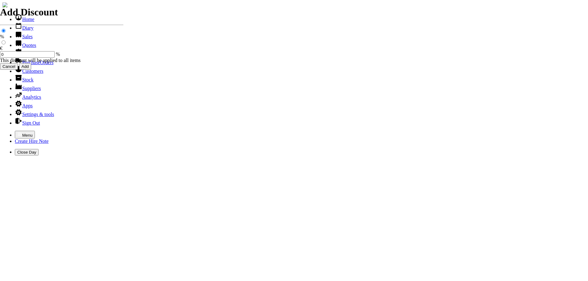
select select "HO"
